Goal: Navigation & Orientation: Find specific page/section

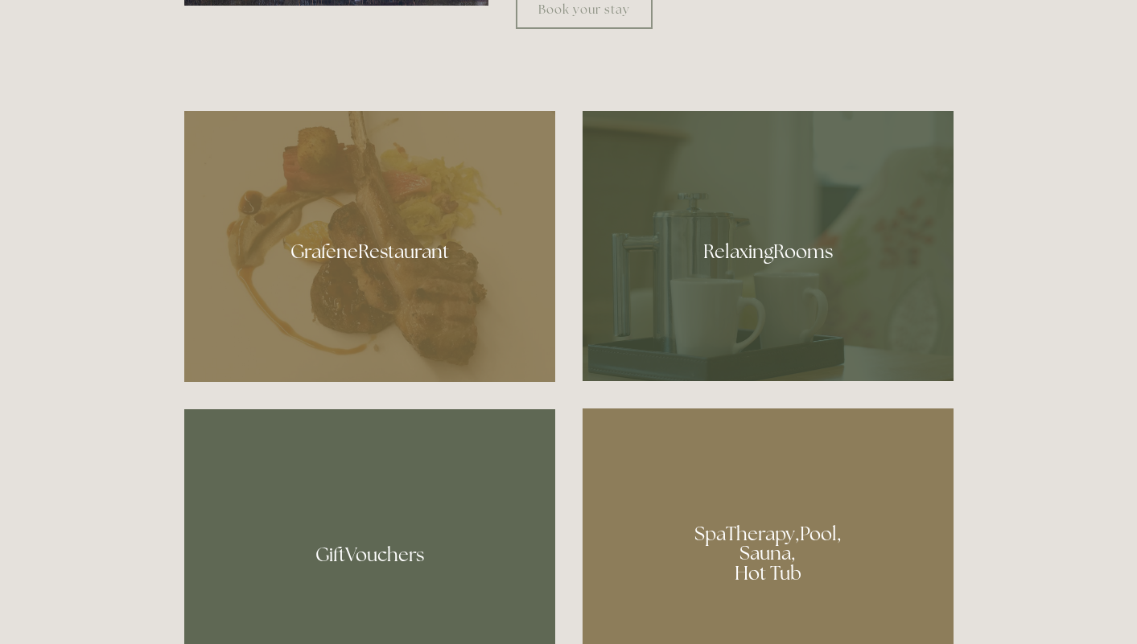
scroll to position [924, 0]
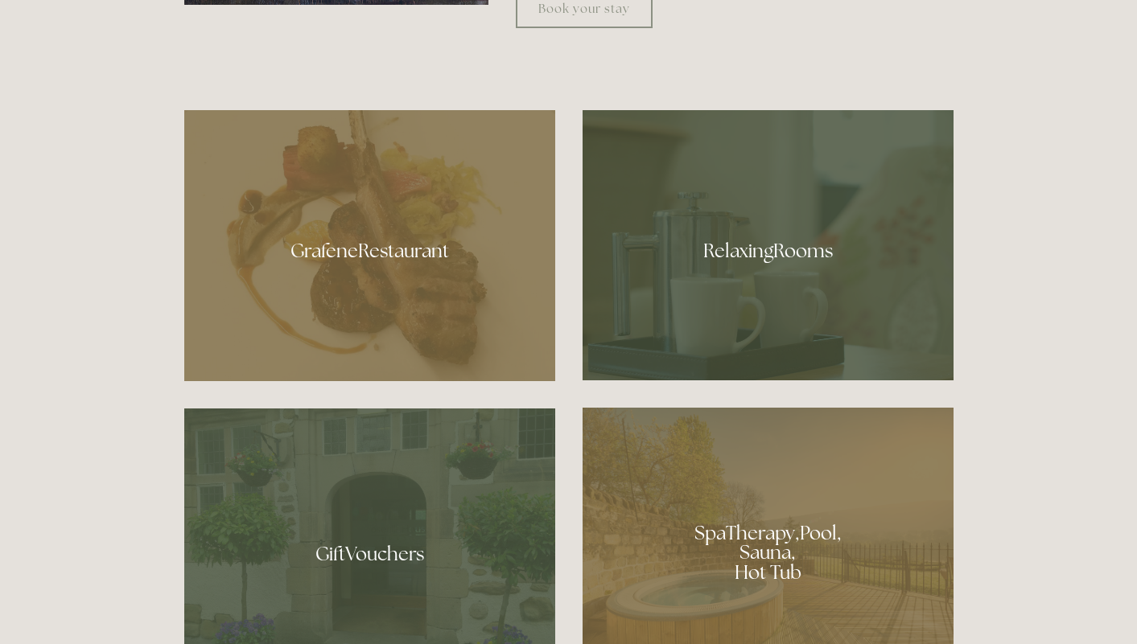
click at [438, 249] on div at bounding box center [369, 245] width 371 height 271
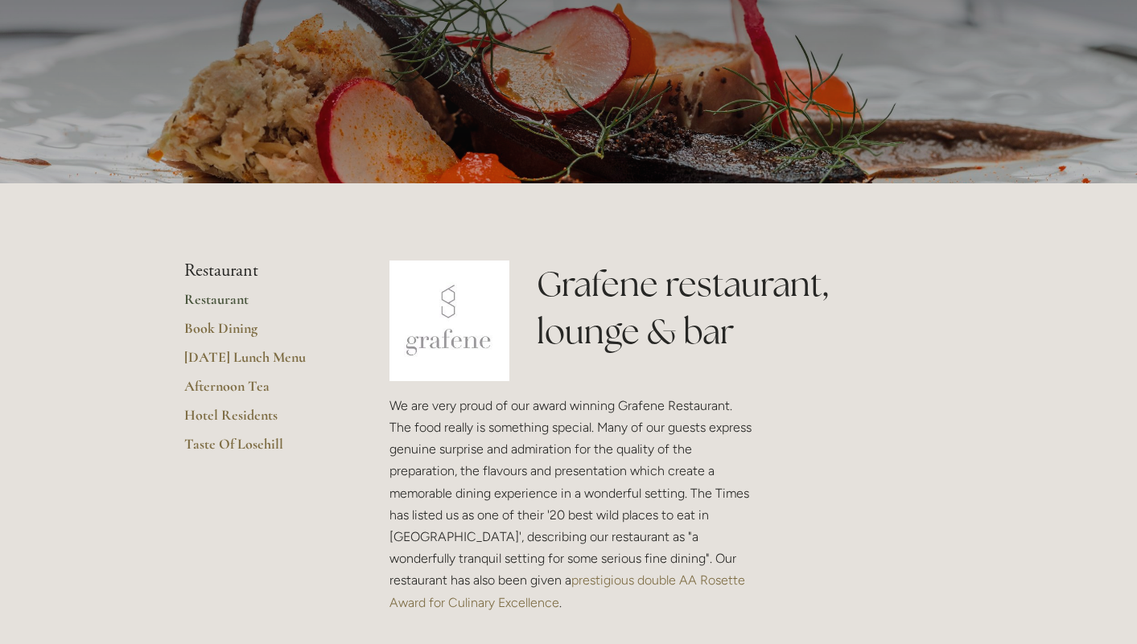
scroll to position [131, 0]
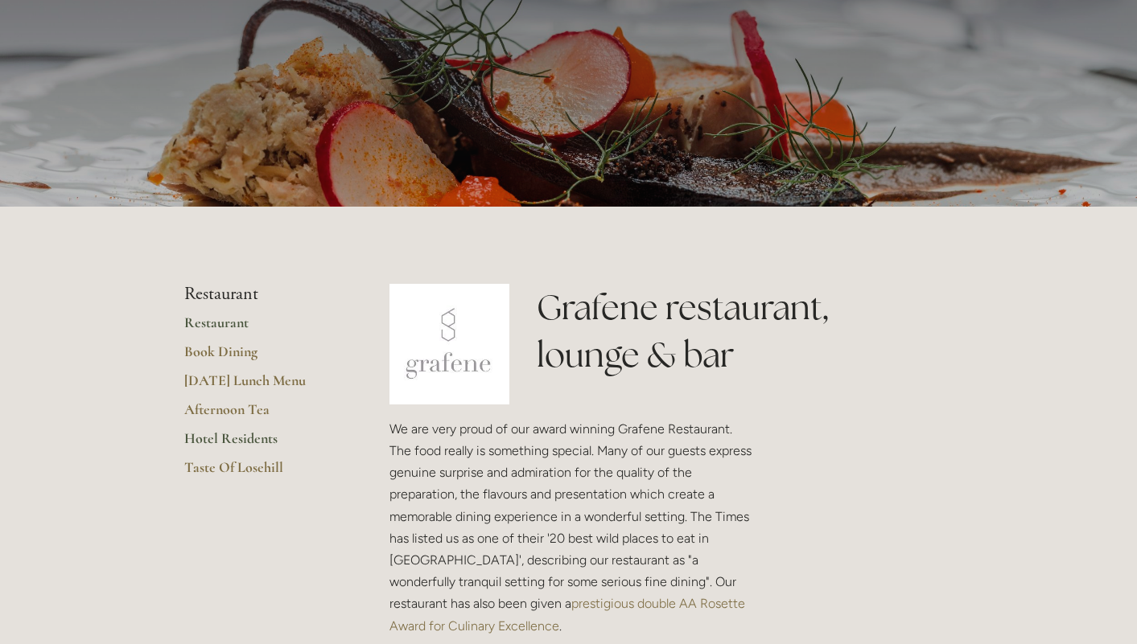
click at [251, 436] on link "Hotel Residents" at bounding box center [261, 444] width 154 height 29
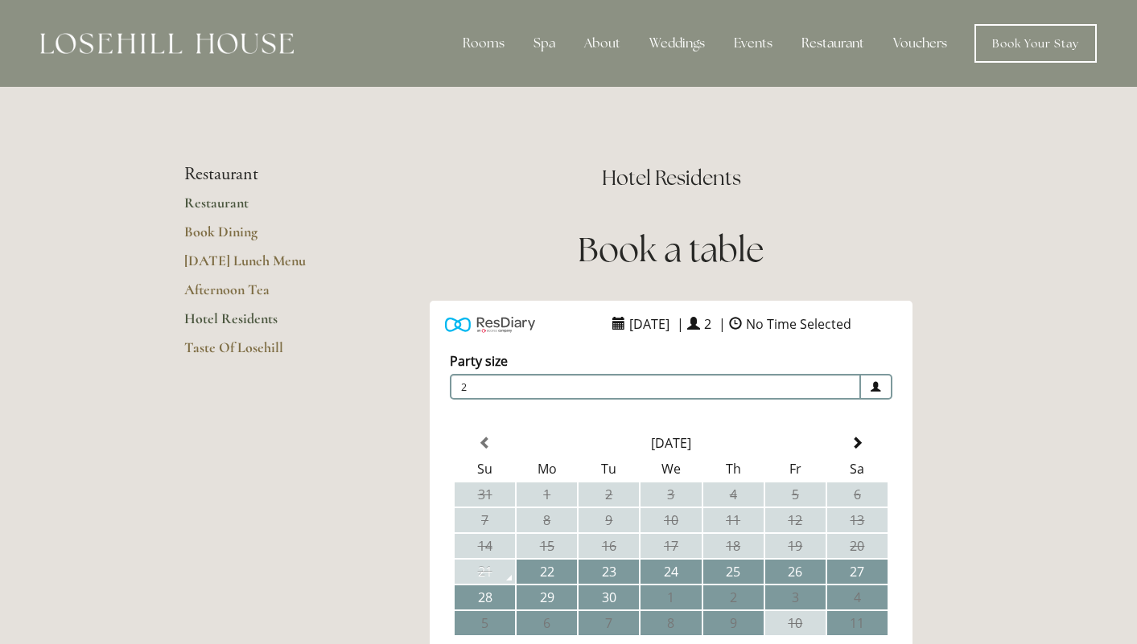
click at [217, 204] on link "Restaurant" at bounding box center [261, 208] width 154 height 29
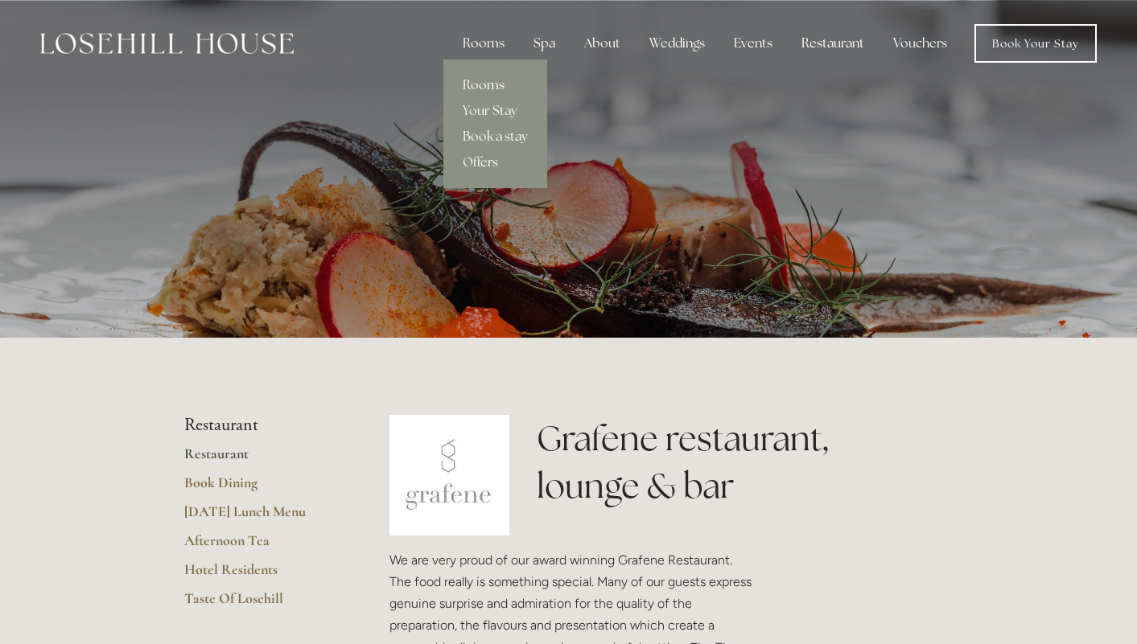
click at [483, 84] on link "Rooms" at bounding box center [495, 85] width 104 height 26
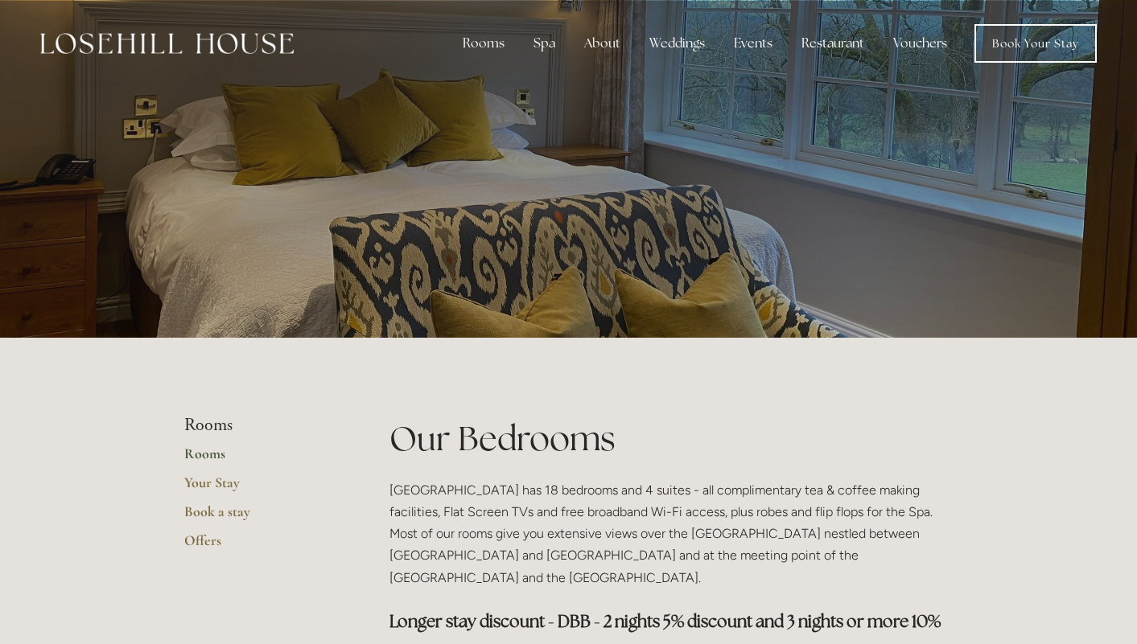
click at [200, 450] on link "Rooms" at bounding box center [261, 459] width 154 height 29
